Goal: Task Accomplishment & Management: Use online tool/utility

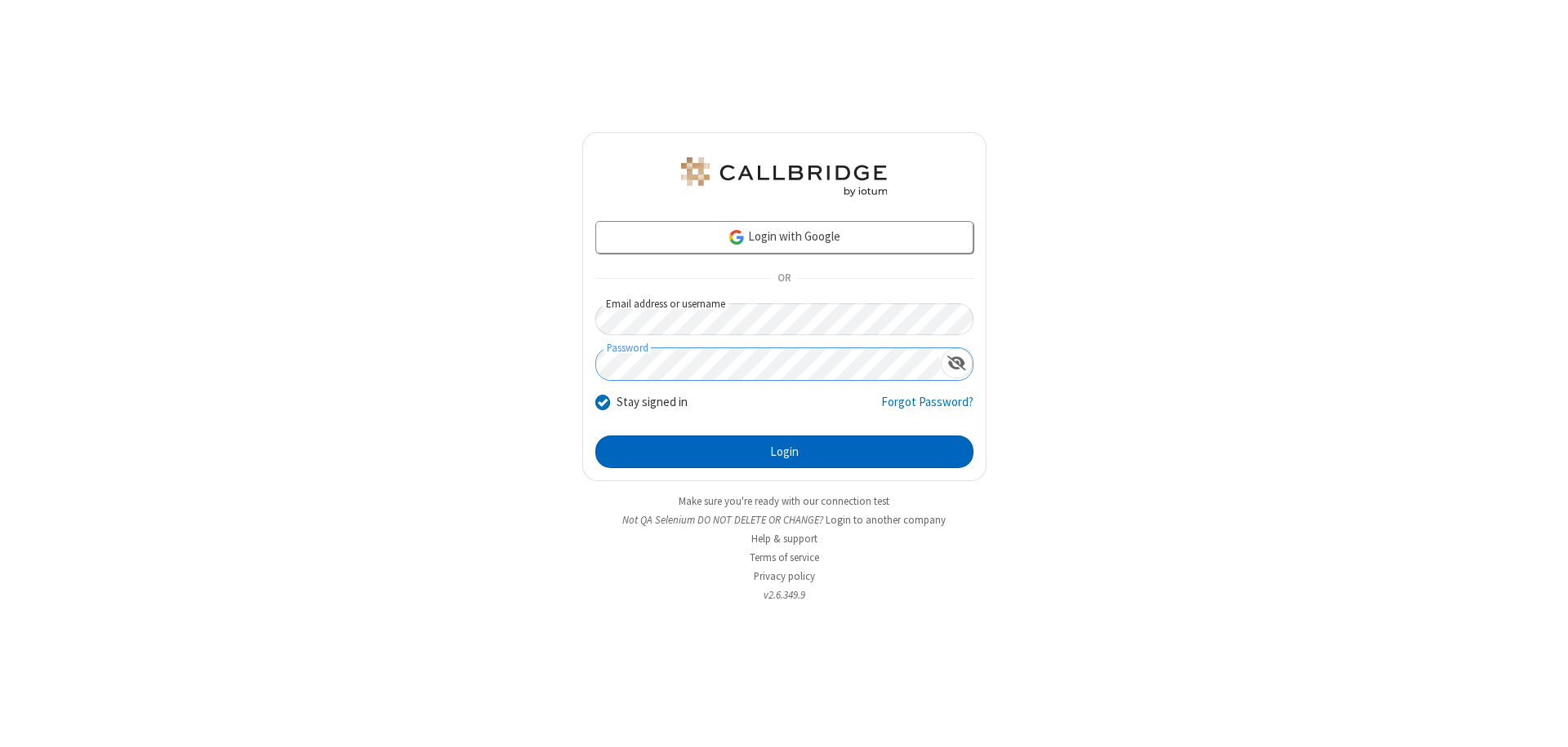
click at [784, 452] on button "Login" at bounding box center [784, 451] width 378 height 32
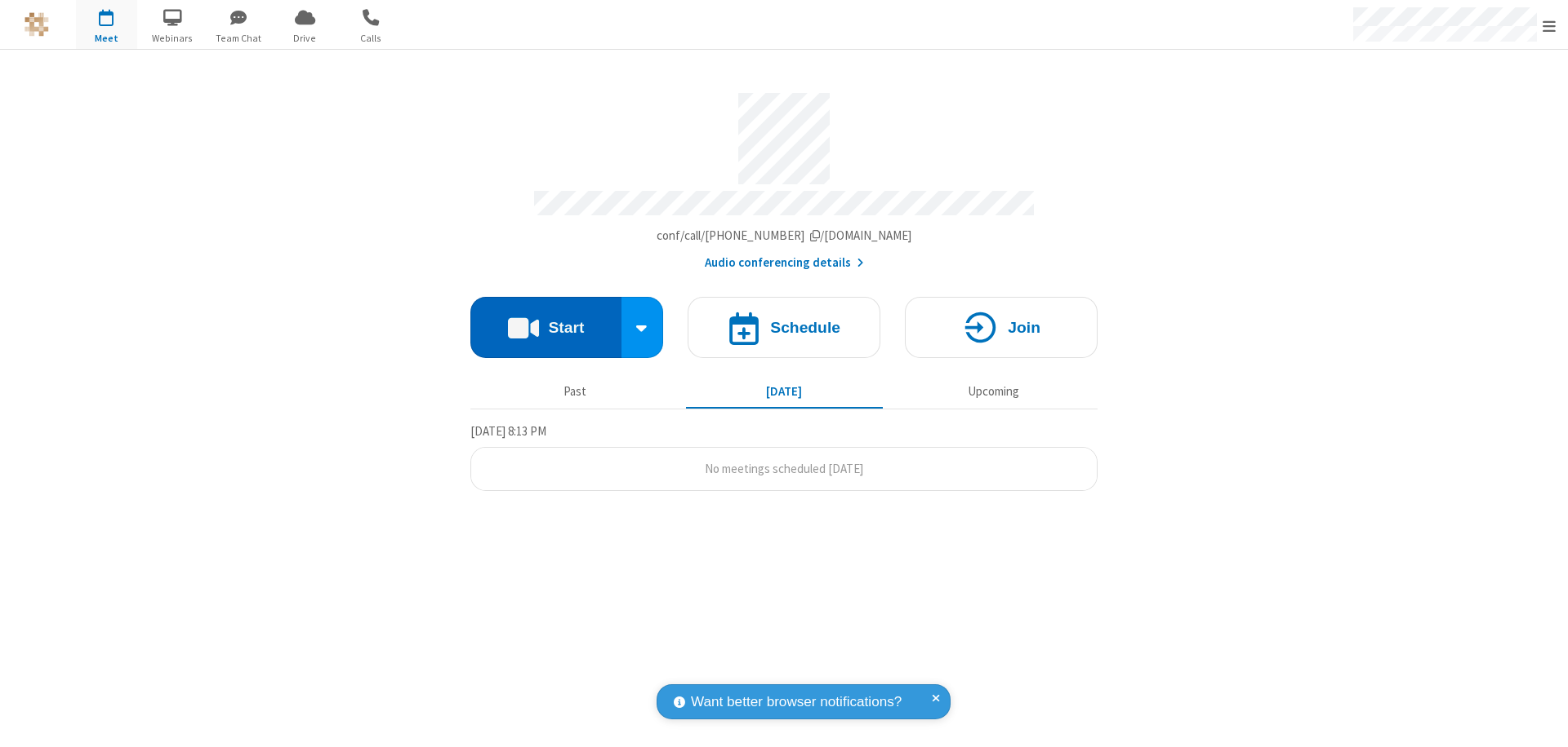
click at [546, 320] on button "Start" at bounding box center [545, 327] width 151 height 61
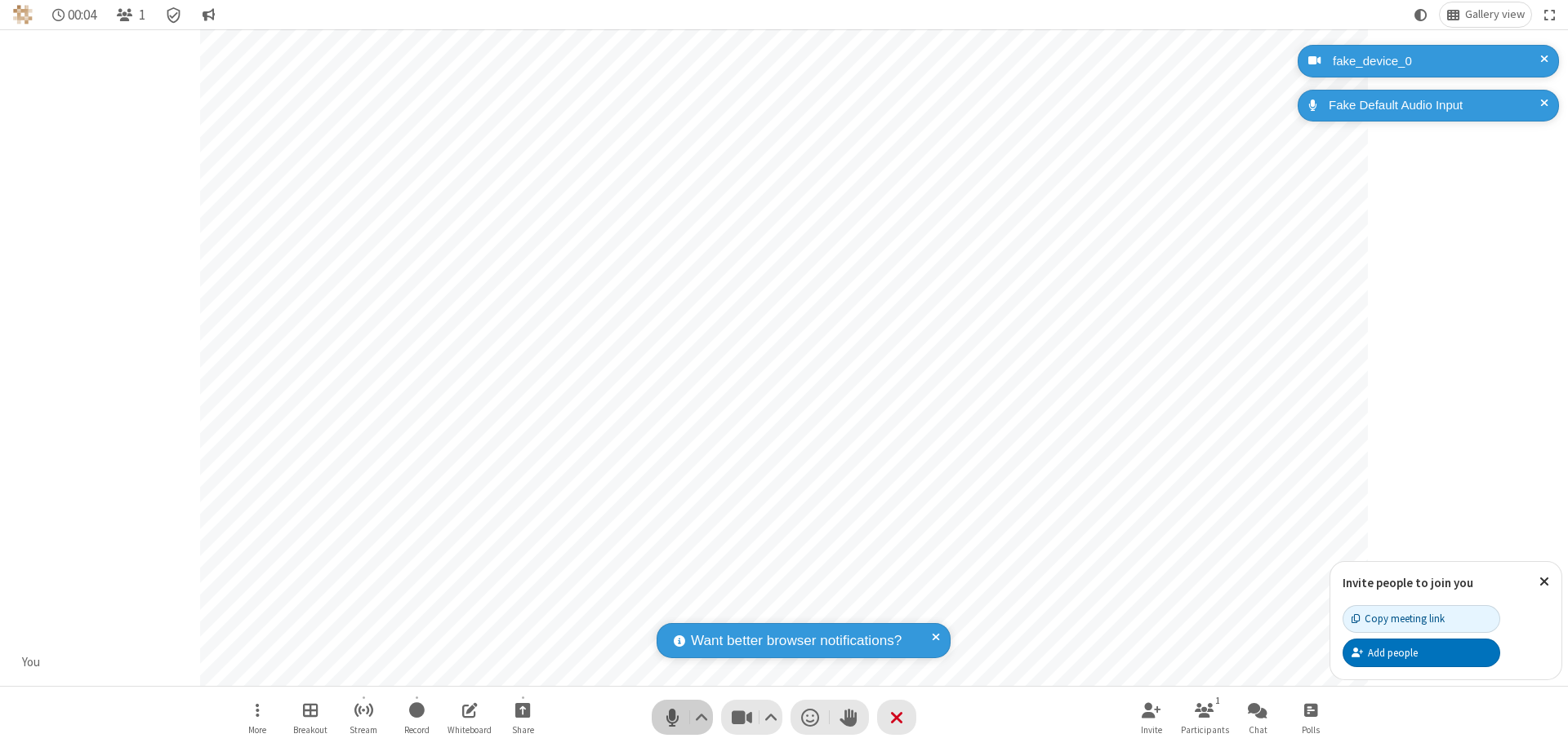
click at [672, 717] on span "Mute (⌘+Shift+A)" at bounding box center [672, 717] width 24 height 24
click at [672, 717] on span "Unmute (⌘+Shift+A)" at bounding box center [672, 717] width 24 height 24
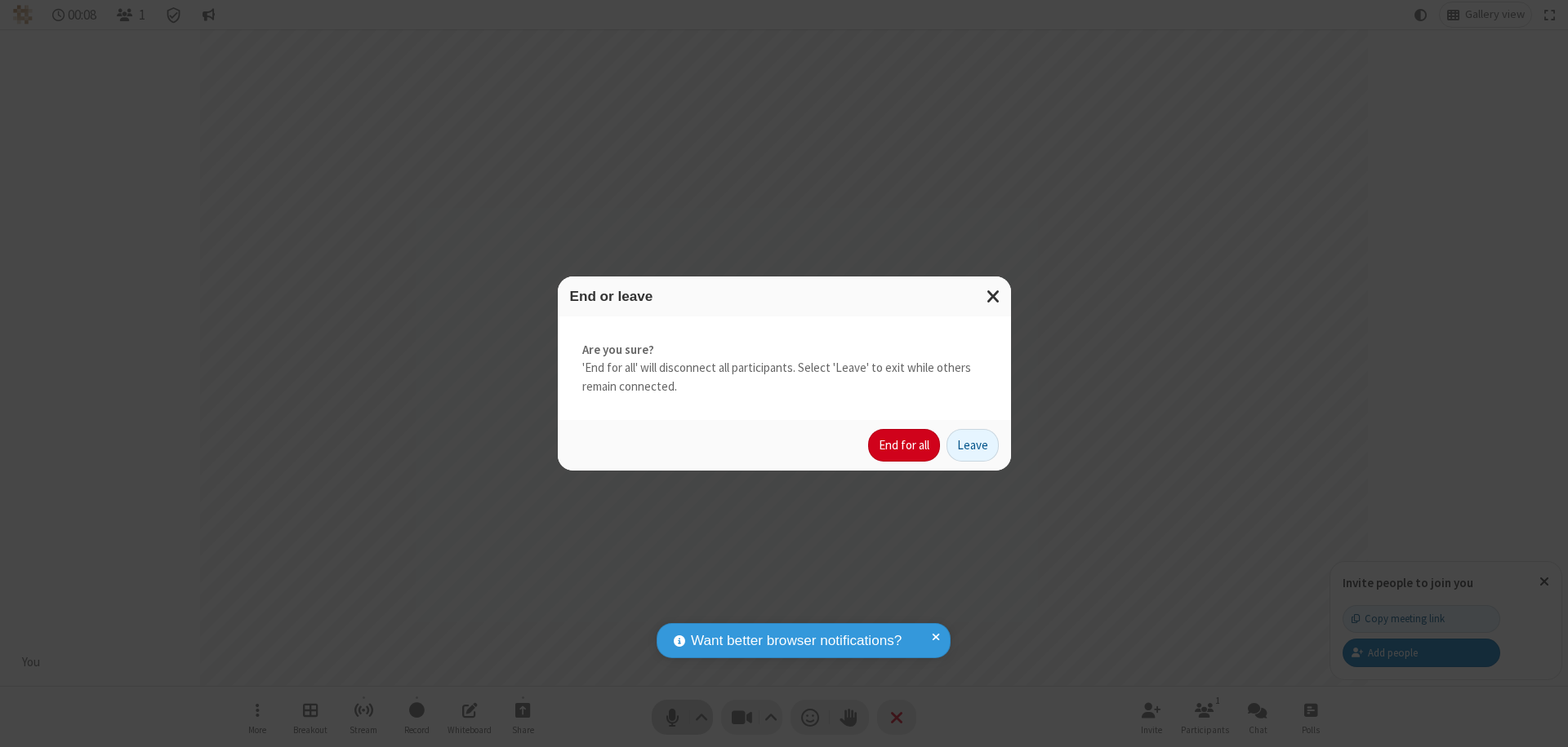
click at [905, 446] on button "End for all" at bounding box center [904, 445] width 72 height 32
